Goal: Task Accomplishment & Management: Manage account settings

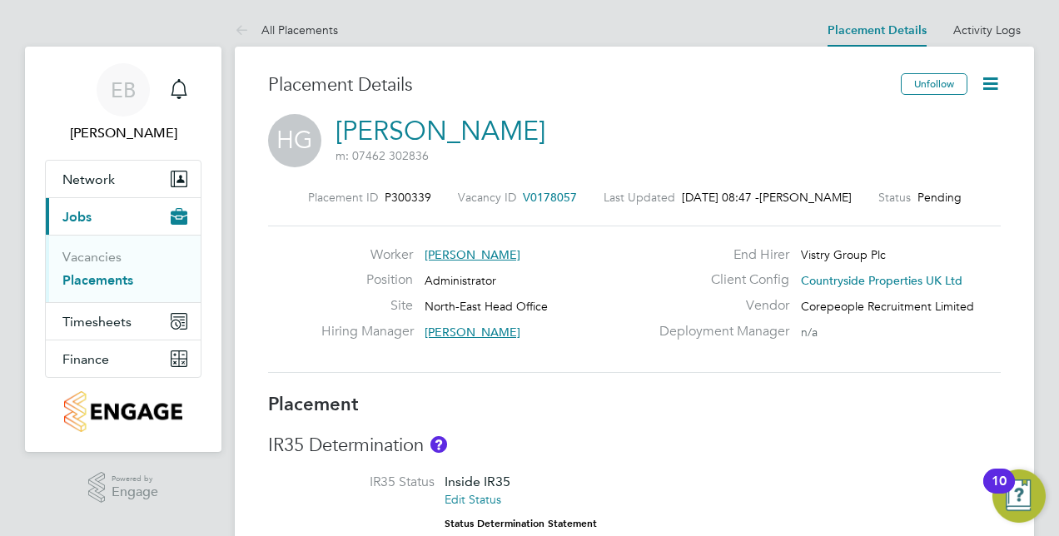
click at [483, 500] on link "Edit Status" at bounding box center [473, 499] width 57 height 15
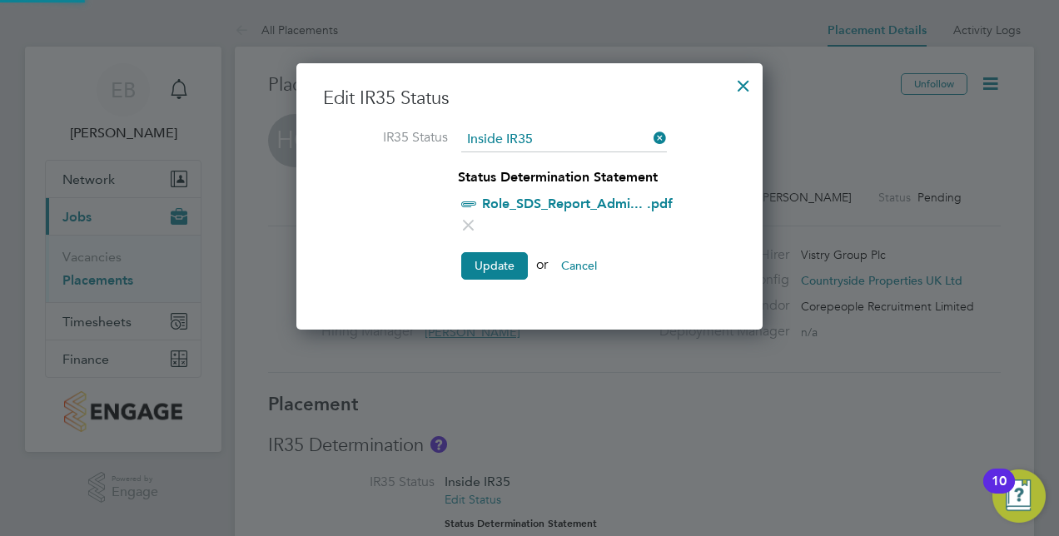
scroll to position [8, 8]
click at [607, 132] on input at bounding box center [564, 139] width 206 height 25
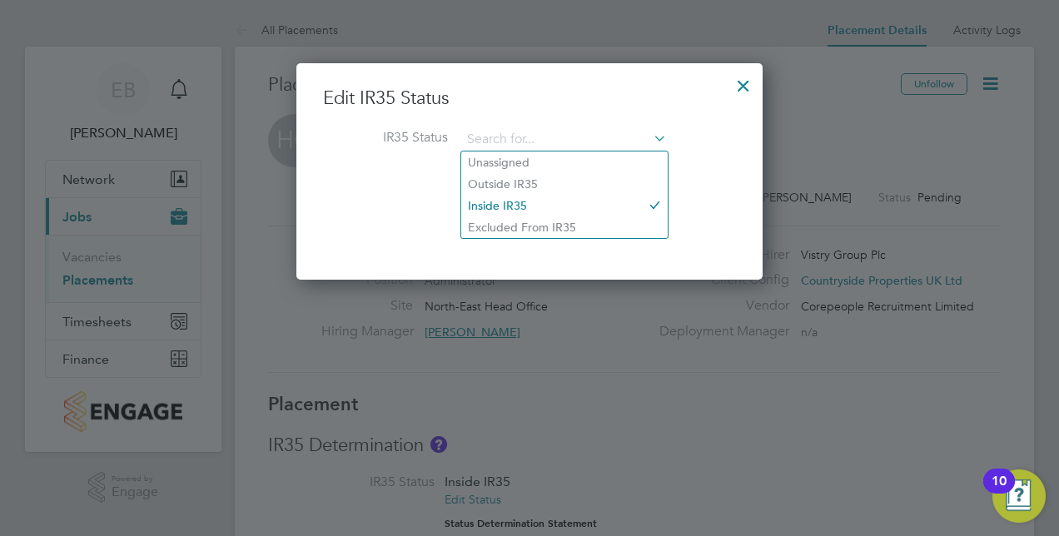
click at [855, 133] on div at bounding box center [529, 268] width 1059 height 536
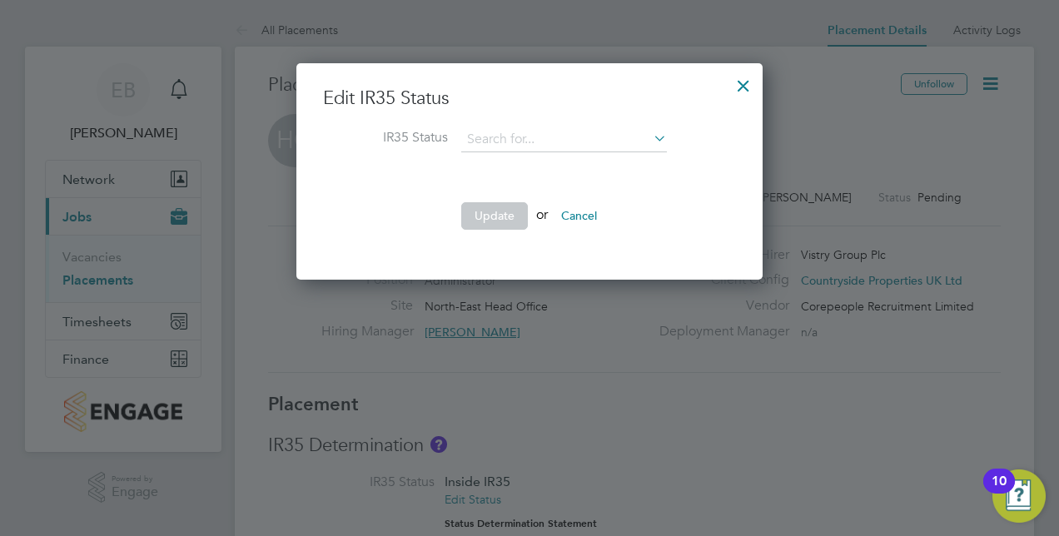
click at [482, 156] on li "IR35 Status" at bounding box center [529, 148] width 413 height 42
click at [488, 155] on li "IR35 Status" at bounding box center [529, 148] width 413 height 42
click at [503, 148] on input at bounding box center [564, 139] width 206 height 25
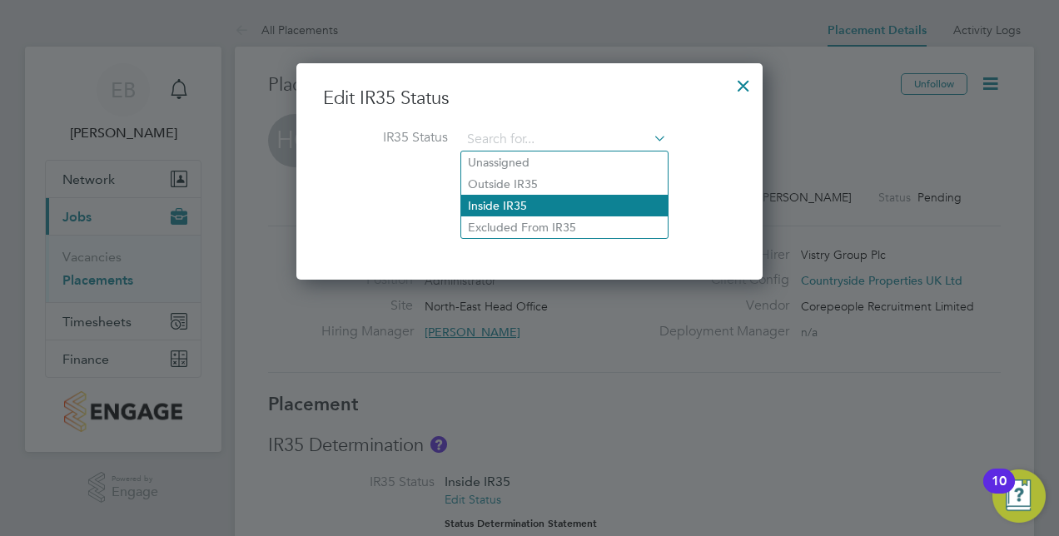
click at [501, 203] on li "Inside IR35" at bounding box center [564, 206] width 207 height 22
type input "Inside IR35"
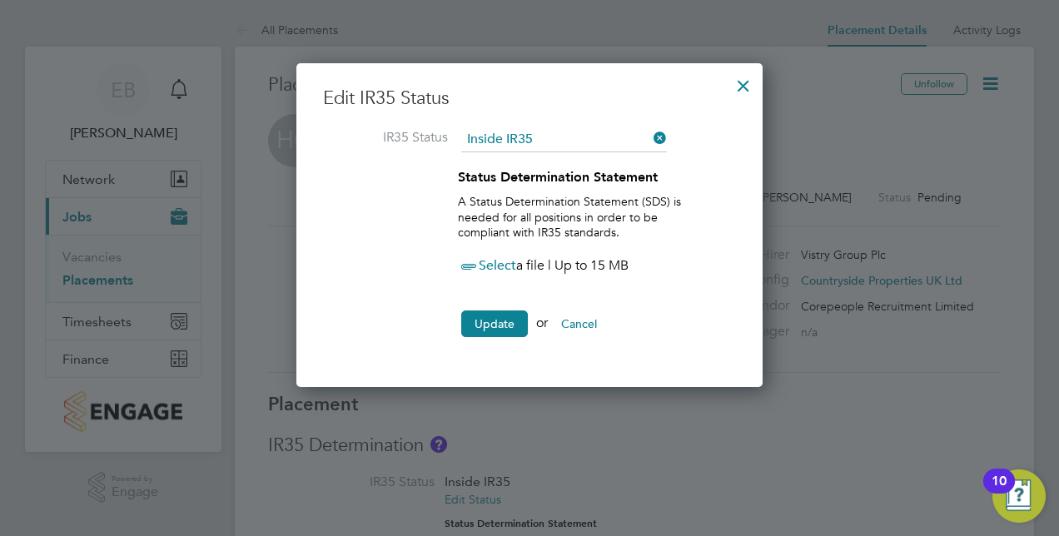
scroll to position [324, 466]
click at [493, 322] on button "Update" at bounding box center [494, 324] width 67 height 27
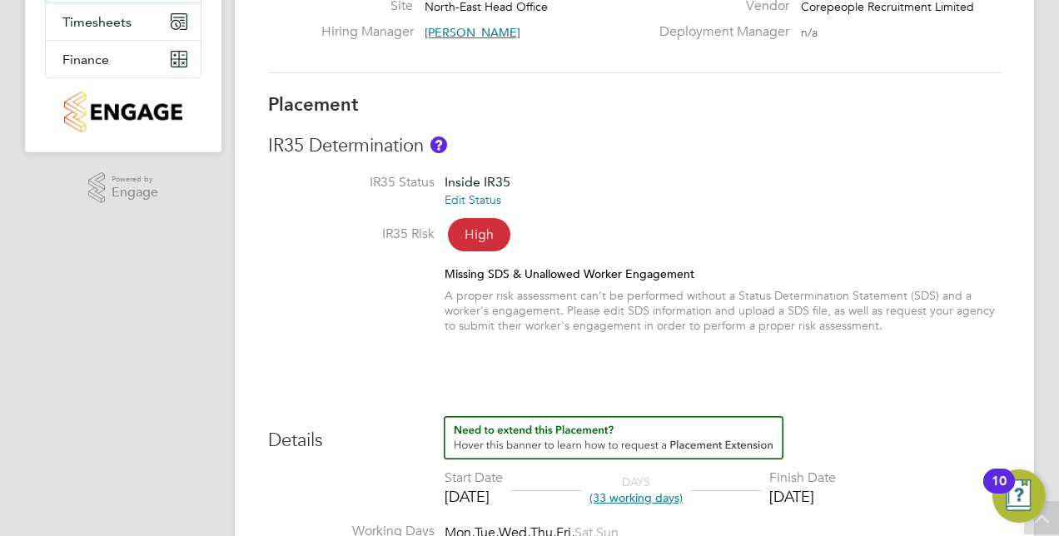
scroll to position [0, 0]
